Goal: Navigation & Orientation: Find specific page/section

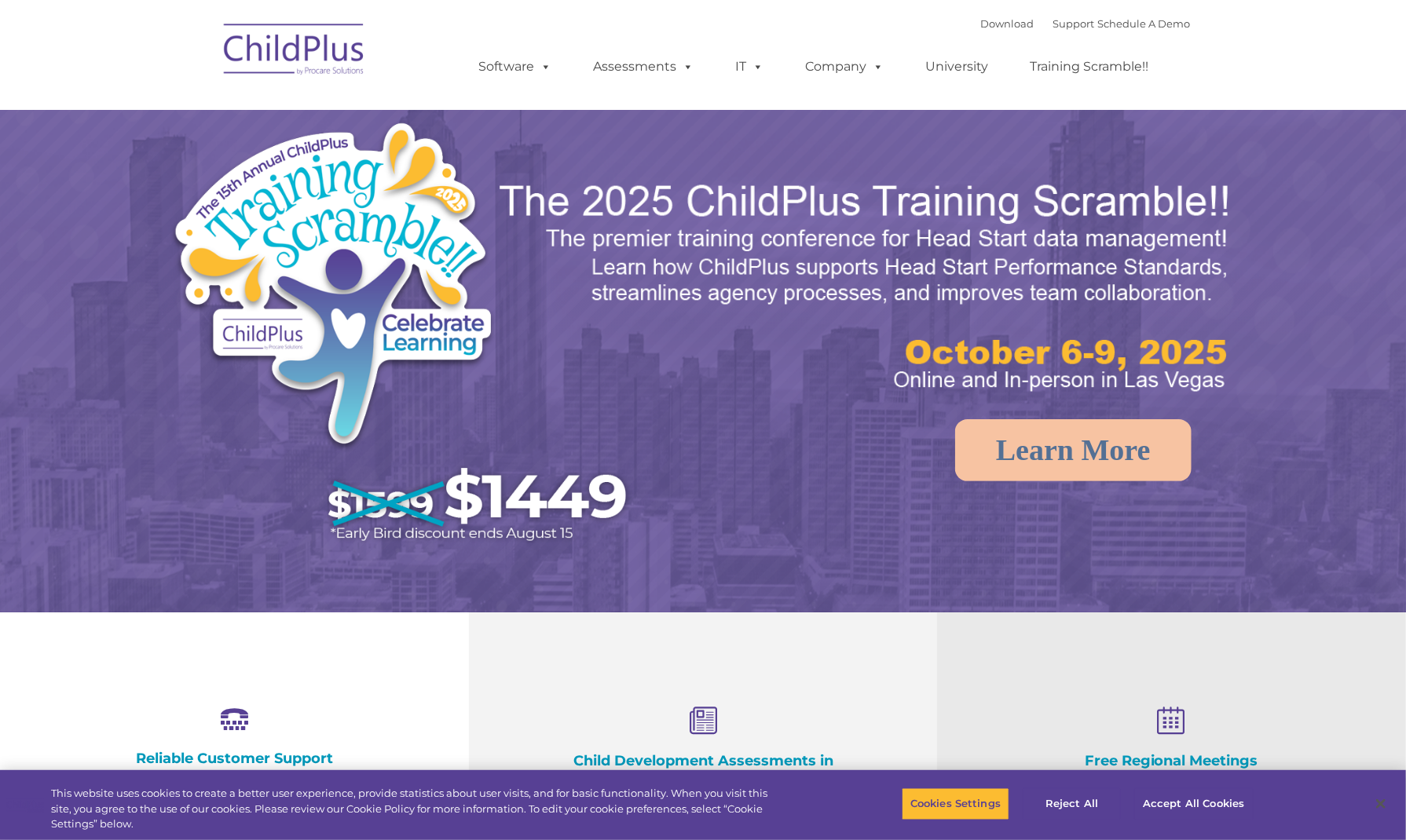
select select "MEDIUM"
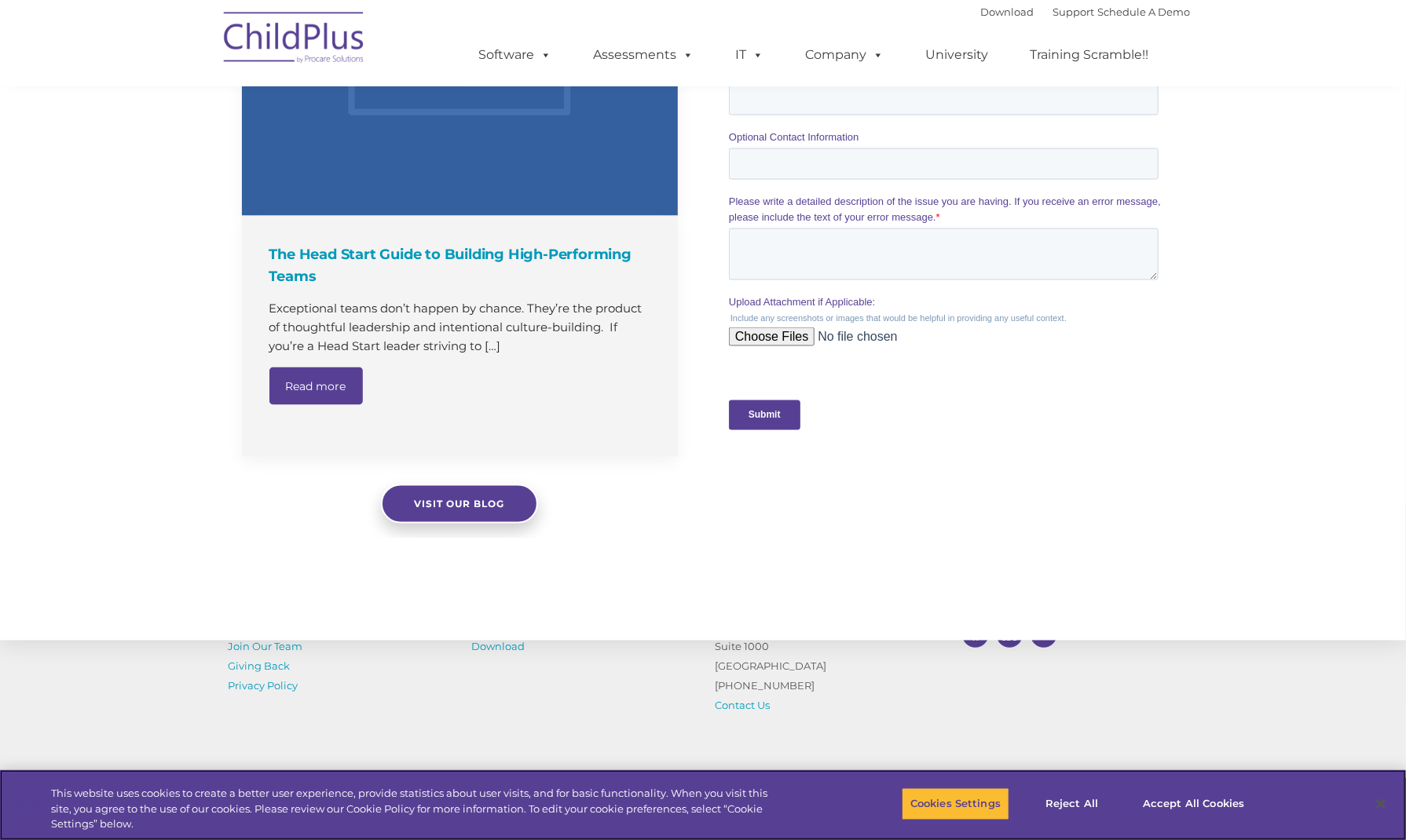
scroll to position [1488, 0]
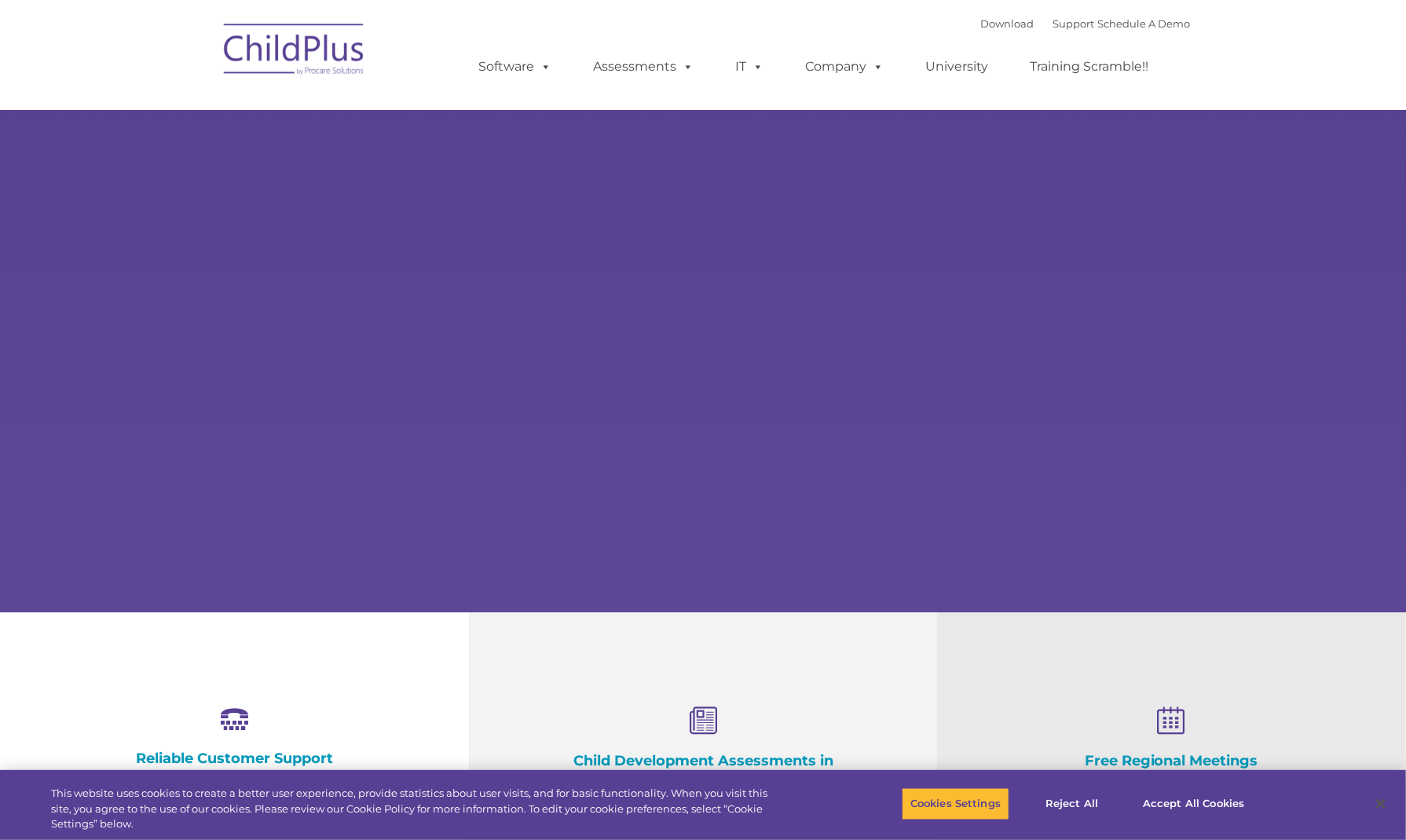
type input ""
select select "MEDIUM"
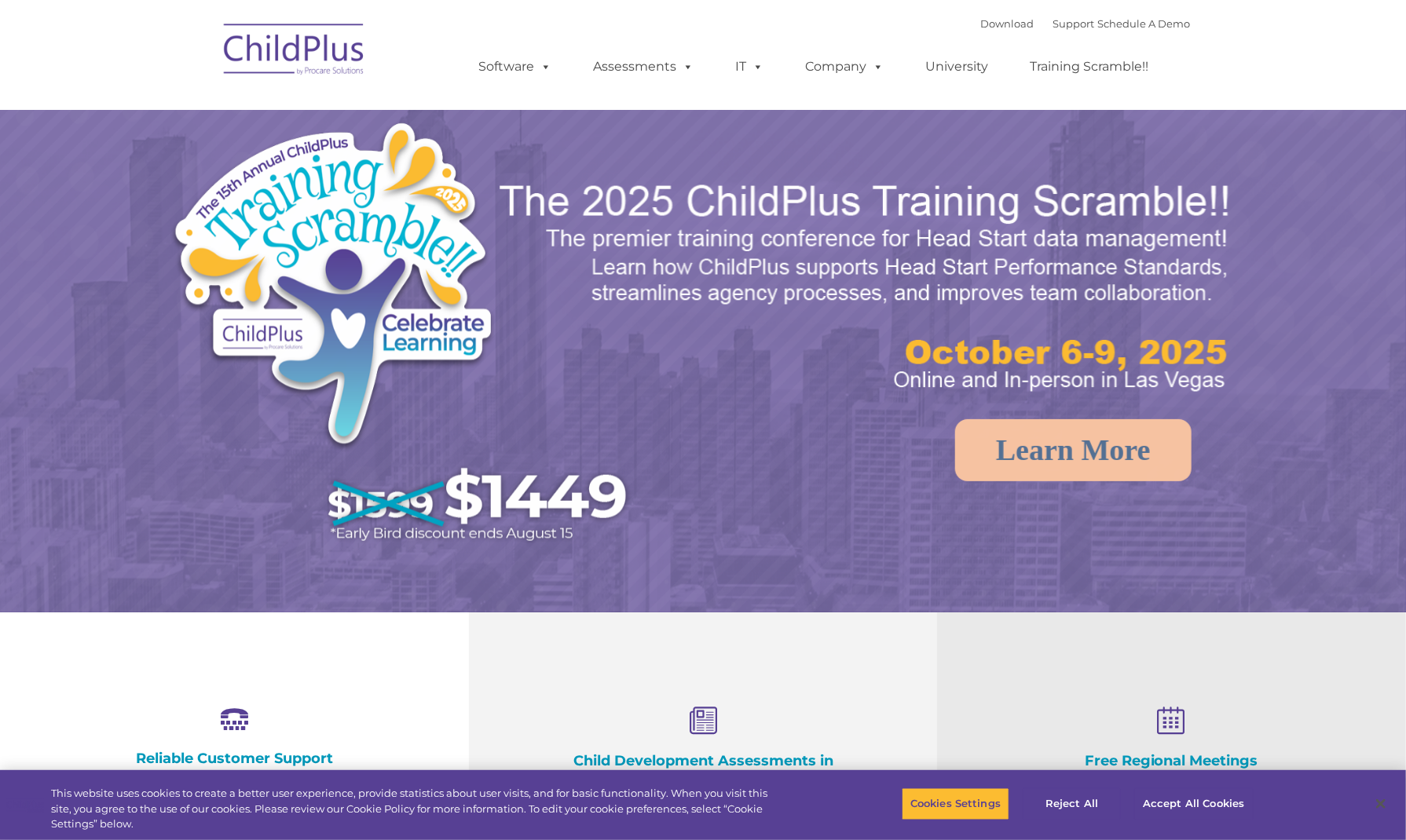
select select "MEDIUM"
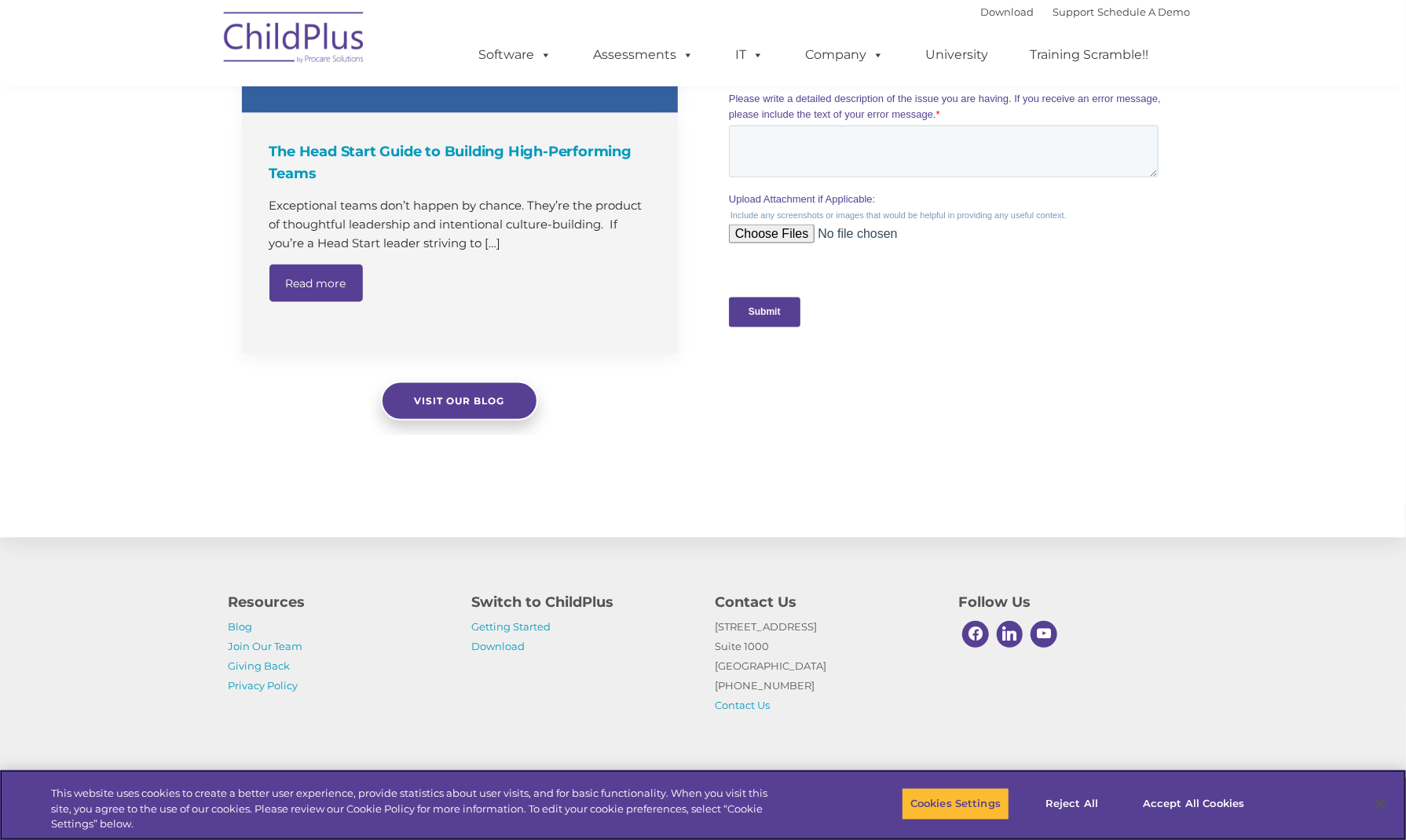
scroll to position [1455, 0]
click at [1177, 798] on button "Accept All Cookies" at bounding box center [1193, 803] width 119 height 33
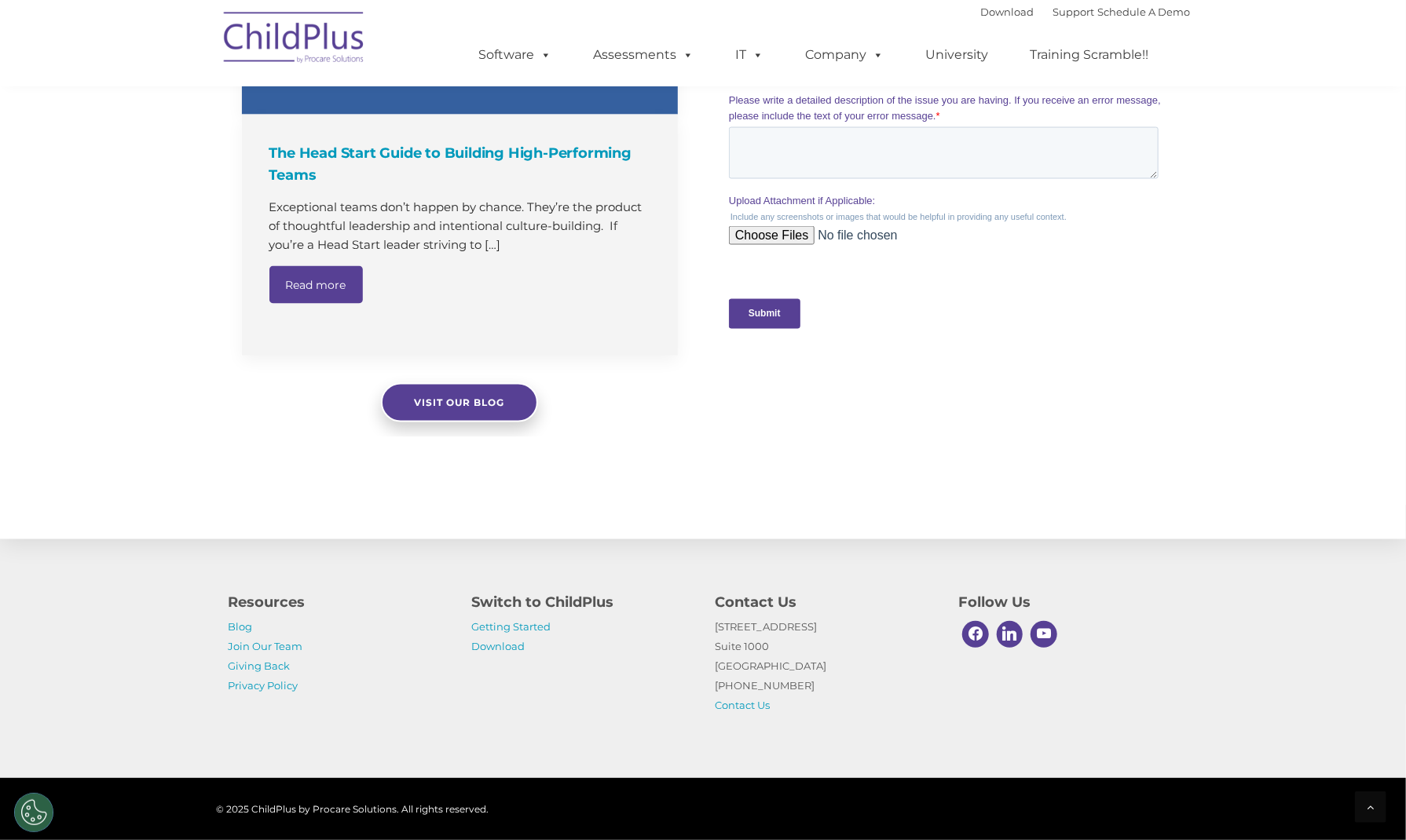
click at [1394, 692] on div "Resources Blog Join Our Team Giving Back Privacy Policy Switch to ChildPlus Get…" at bounding box center [703, 641] width 1406 height 273
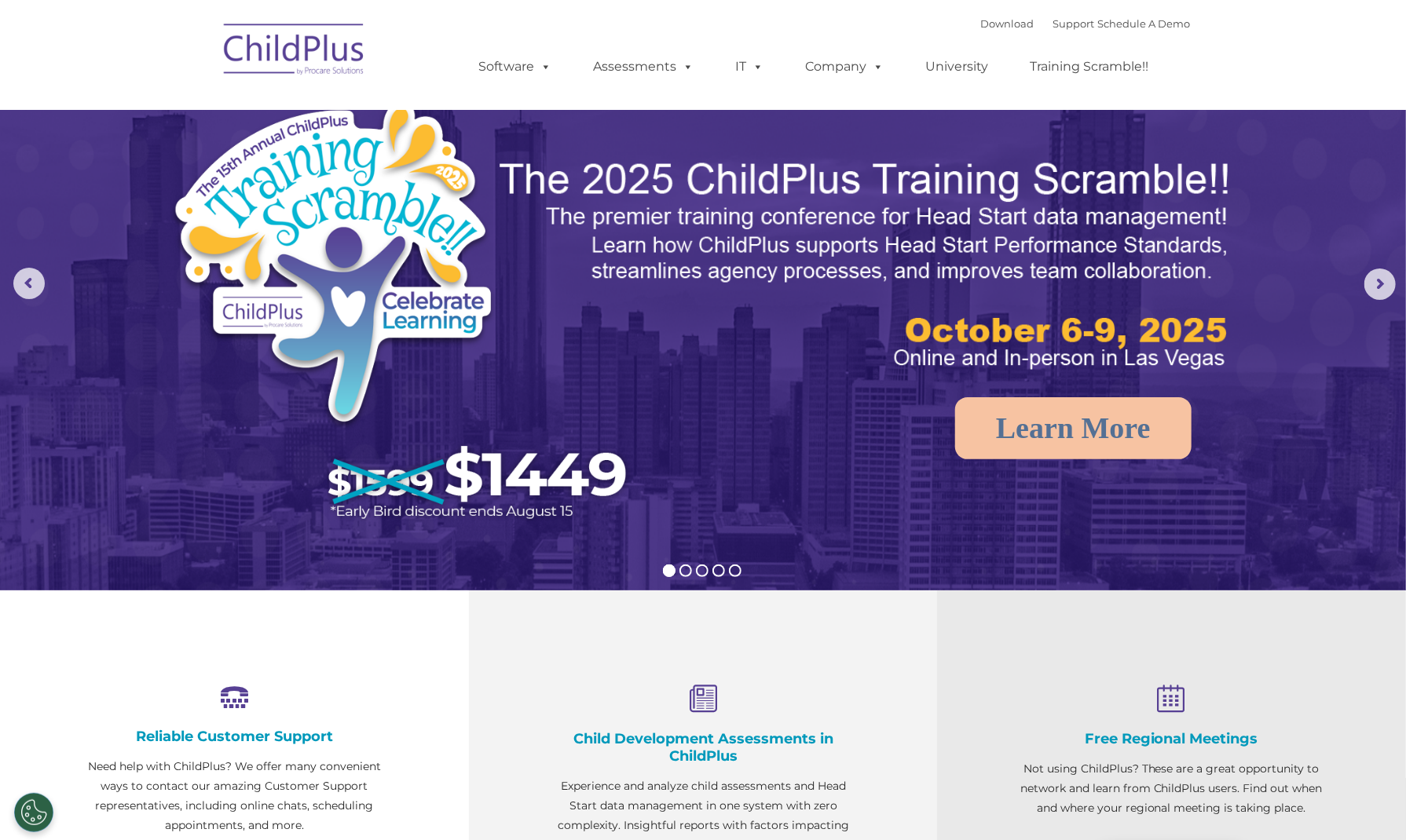
scroll to position [0, 0]
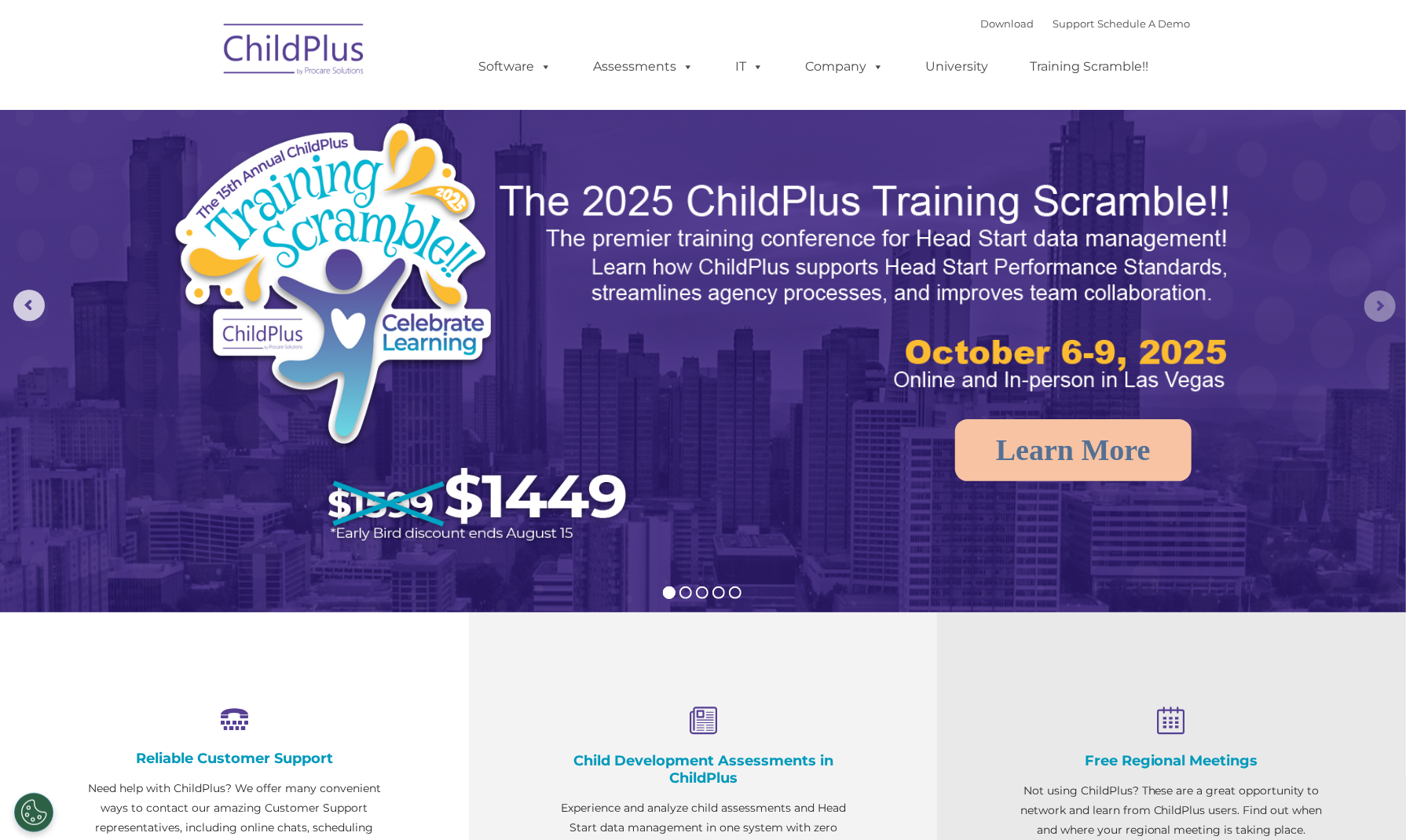
click at [1381, 318] on rs-arrow at bounding box center [1379, 306] width 32 height 32
